Goal: Check status: Check status

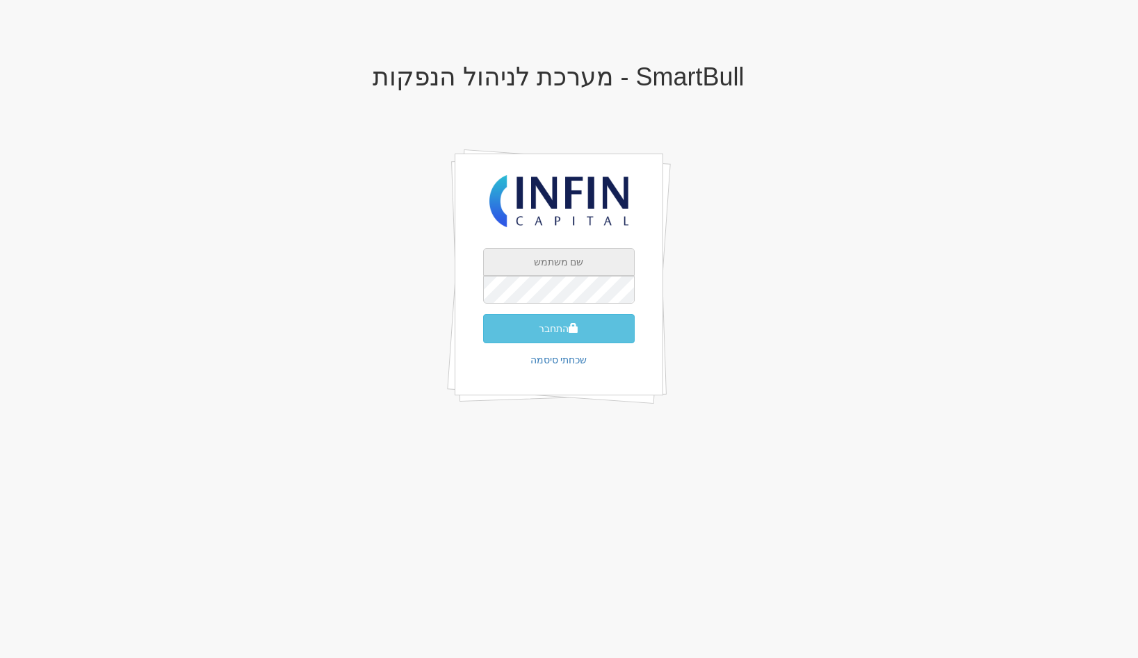
click at [614, 257] on input "text" at bounding box center [559, 262] width 152 height 28
type input "[EMAIL_ADDRESS][DOMAIN_NAME]"
click at [483, 314] on button "התחבר" at bounding box center [559, 328] width 152 height 29
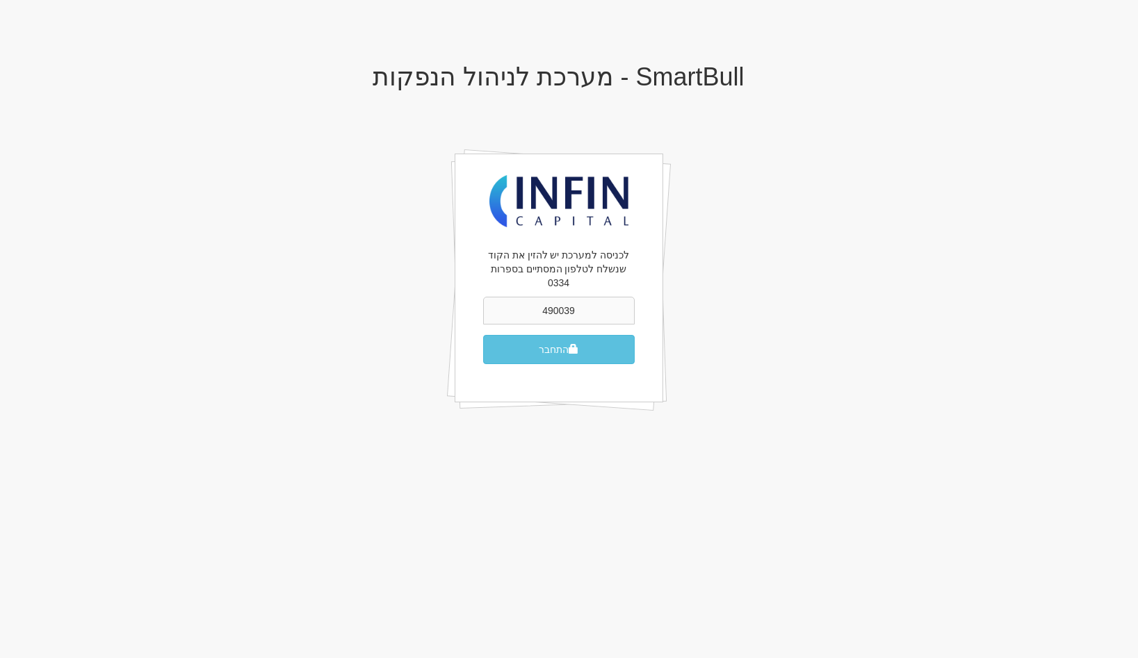
type input "490039"
click at [483, 335] on button "התחבר" at bounding box center [559, 349] width 152 height 29
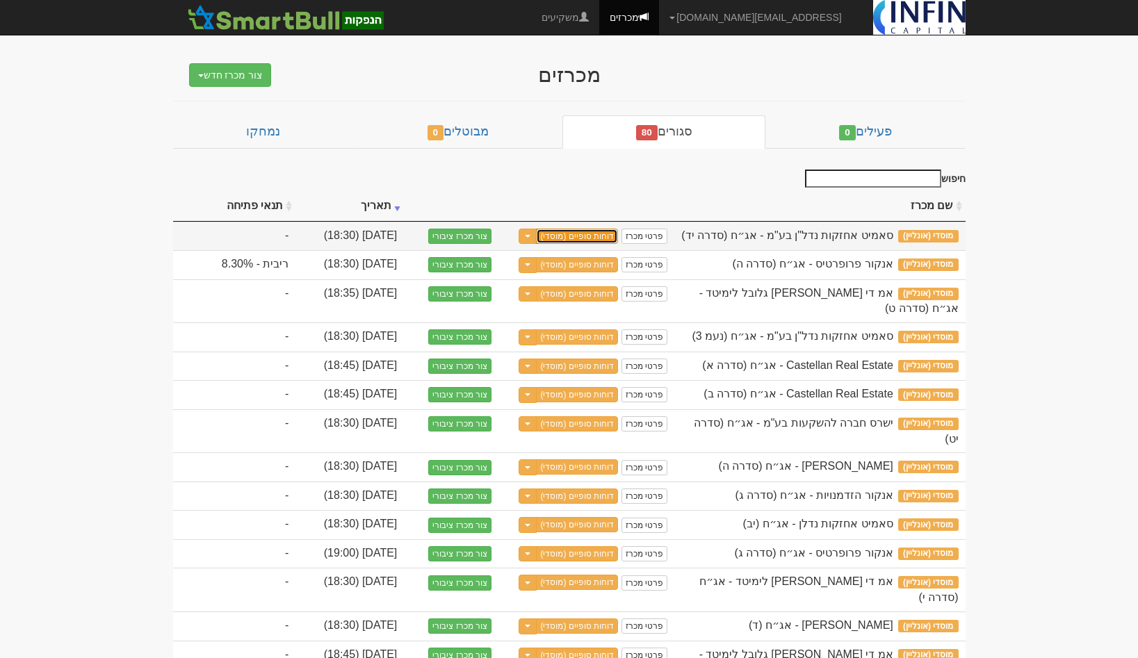
click at [578, 239] on link "דוחות סופיים (מוסדי)" at bounding box center [577, 236] width 82 height 15
